Goal: Task Accomplishment & Management: Use online tool/utility

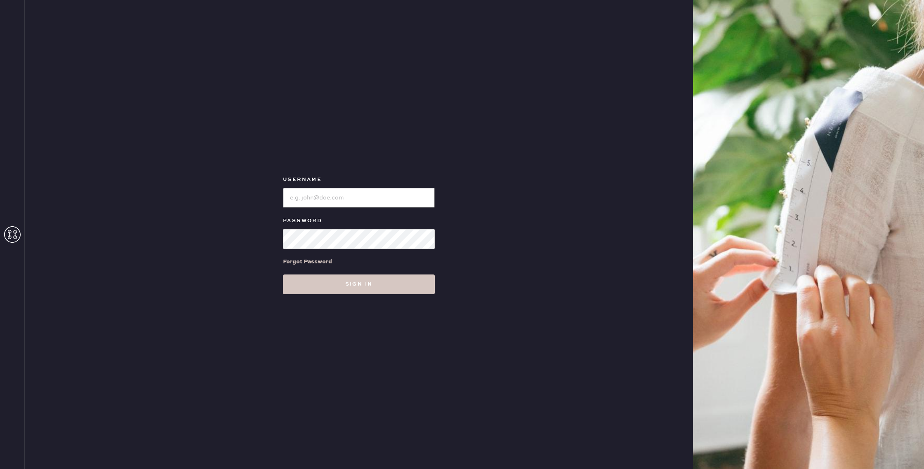
type input "reformationnorthpark"
drag, startPoint x: 12, startPoint y: 235, endPoint x: 16, endPoint y: 239, distance: 6.4
click at [12, 235] on icon at bounding box center [12, 234] width 17 height 17
type input "reformationnorthpark"
drag, startPoint x: 313, startPoint y: 290, endPoint x: 534, endPoint y: 313, distance: 221.9
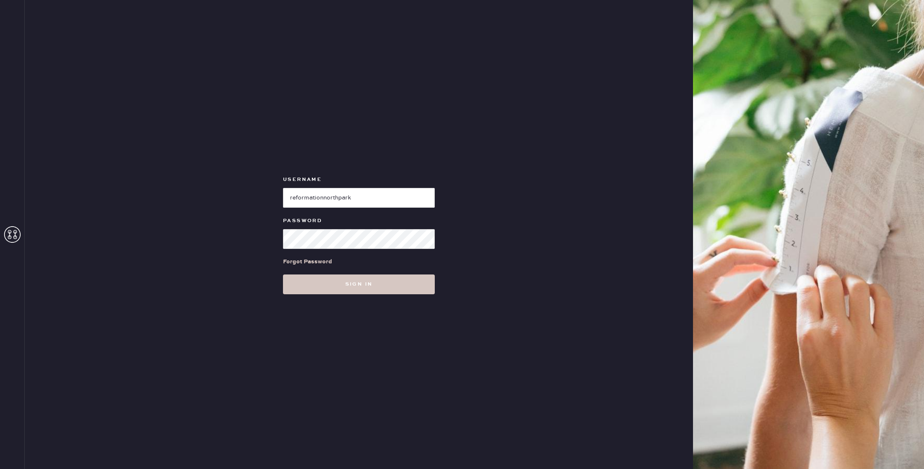
click at [314, 290] on button "Sign in" at bounding box center [359, 285] width 152 height 20
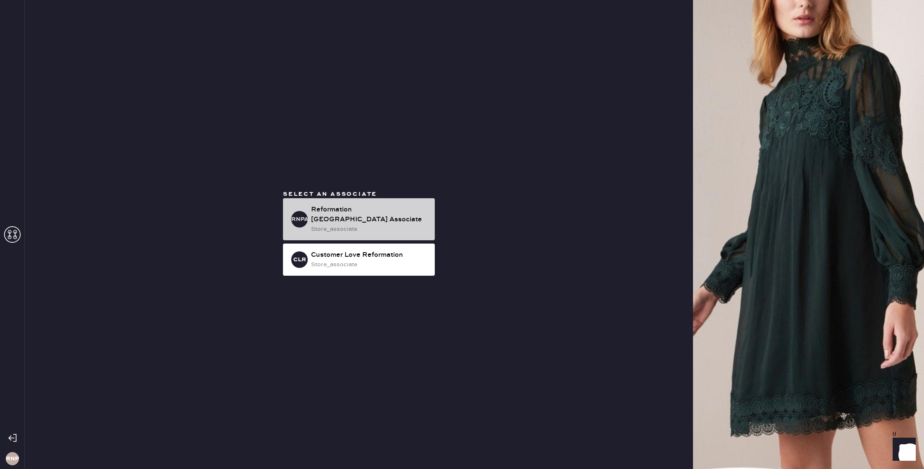
click at [352, 217] on div "Reformation North Park Associate" at bounding box center [369, 215] width 117 height 20
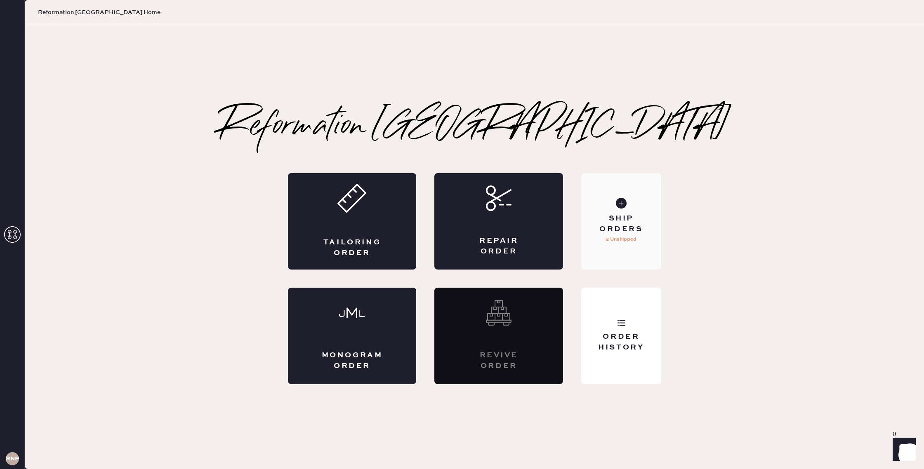
click at [615, 228] on div "Ship Orders" at bounding box center [621, 224] width 66 height 21
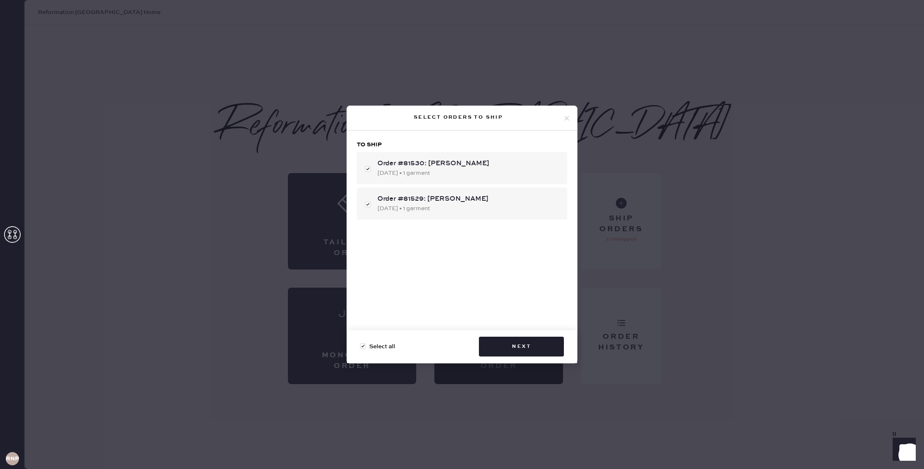
drag, startPoint x: 542, startPoint y: 346, endPoint x: 671, endPoint y: 307, distance: 134.8
click at [542, 346] on button "Next" at bounding box center [521, 347] width 85 height 20
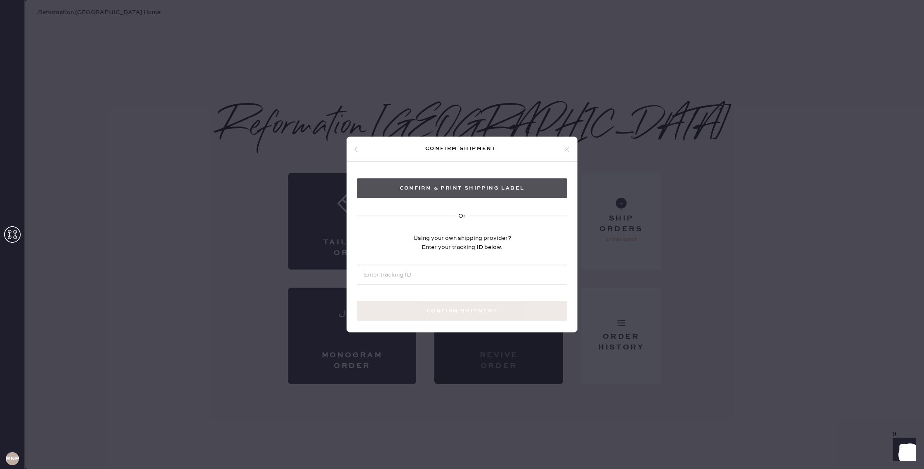
click at [435, 182] on button "Confirm & Print shipping label" at bounding box center [462, 189] width 210 height 20
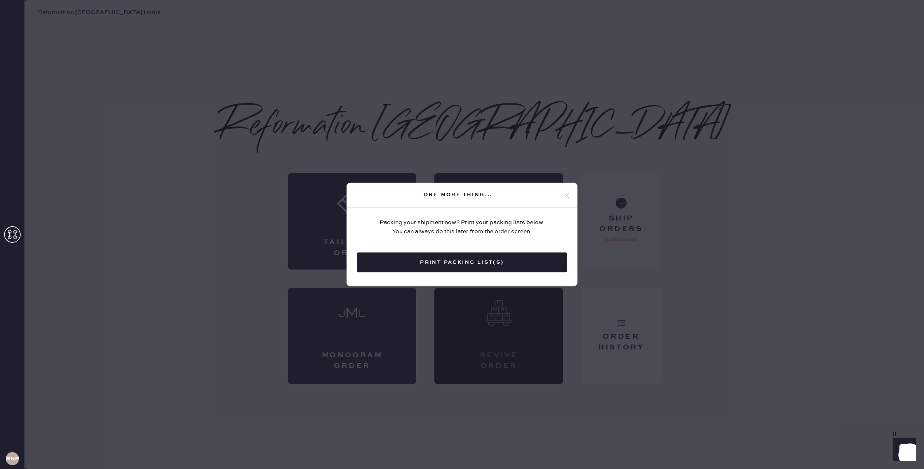
drag, startPoint x: 566, startPoint y: 196, endPoint x: 608, endPoint y: 200, distance: 42.3
click at [566, 196] on icon at bounding box center [566, 195] width 7 height 7
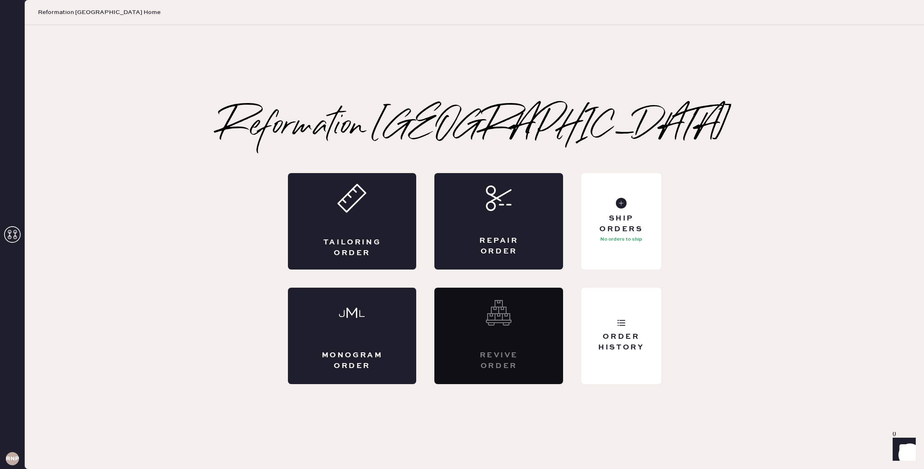
drag, startPoint x: 617, startPoint y: 345, endPoint x: 713, endPoint y: 330, distance: 96.8
click at [618, 344] on div "Order History" at bounding box center [621, 342] width 66 height 21
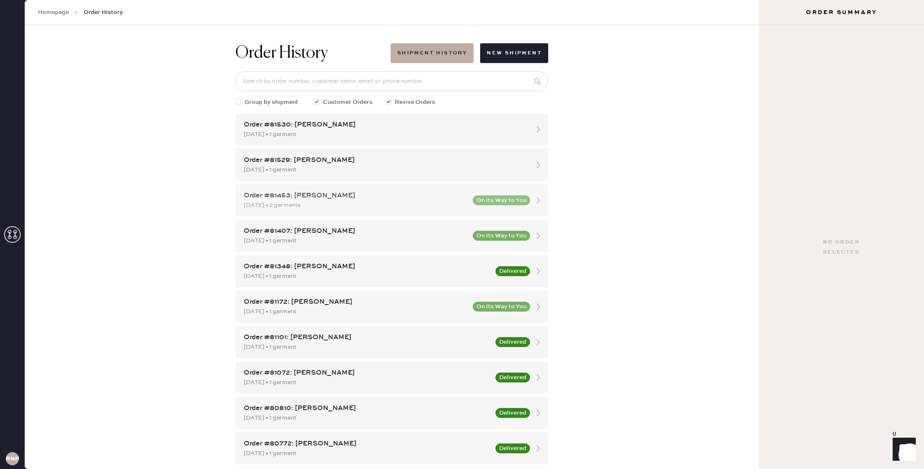
click at [545, 200] on icon at bounding box center [538, 200] width 17 height 17
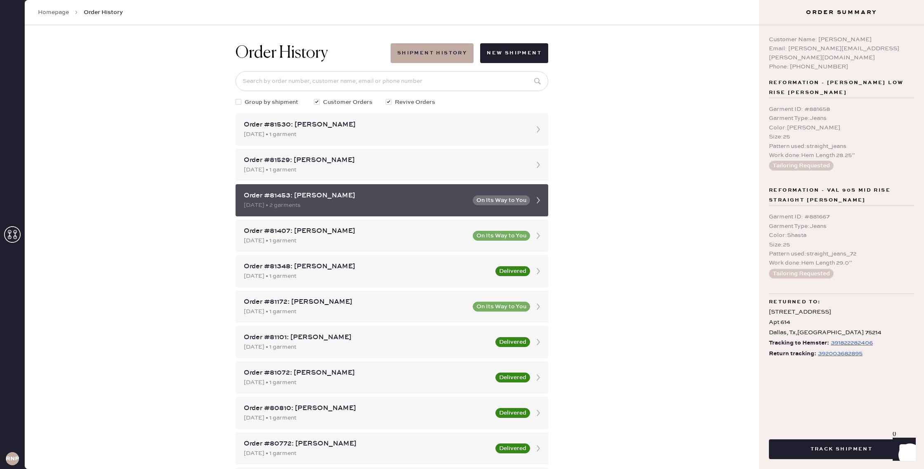
click at [544, 202] on icon at bounding box center [538, 200] width 17 height 17
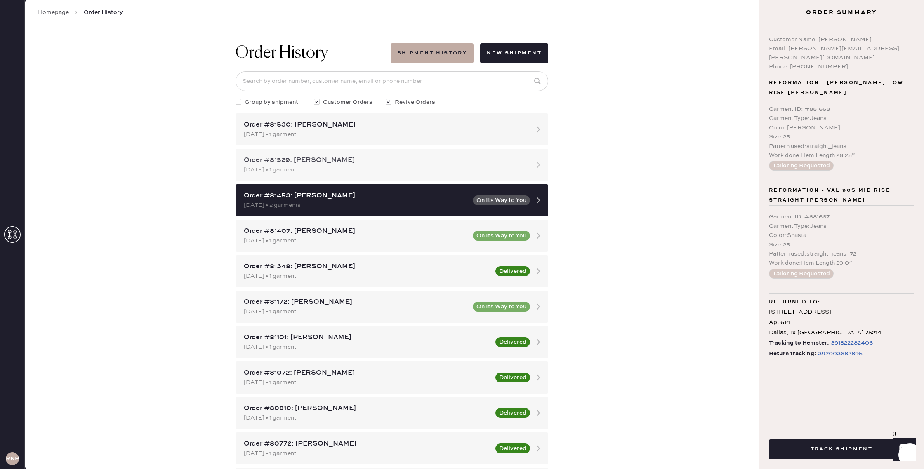
click at [322, 154] on div "Order #81529: Sanjana Ganti 08/09/2025 • 1 garment" at bounding box center [392, 165] width 313 height 32
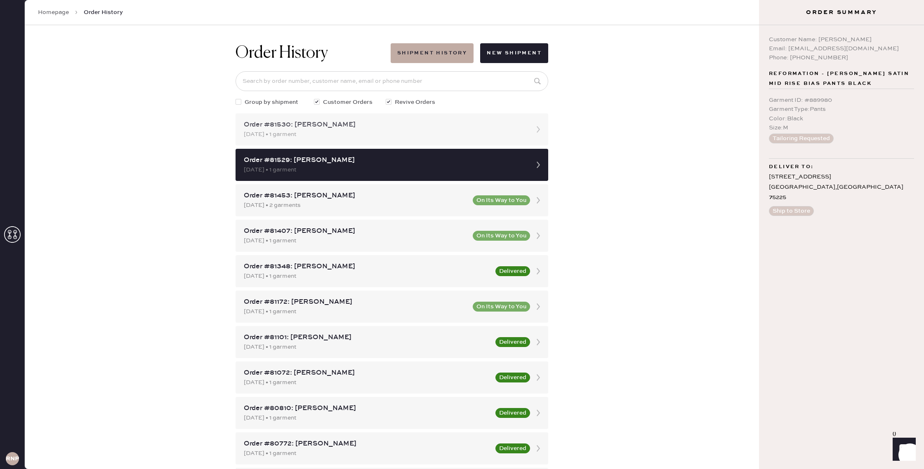
click at [357, 135] on div "08/09/2025 • 1 garment" at bounding box center [384, 134] width 281 height 9
